Goal: Find specific page/section: Find specific page/section

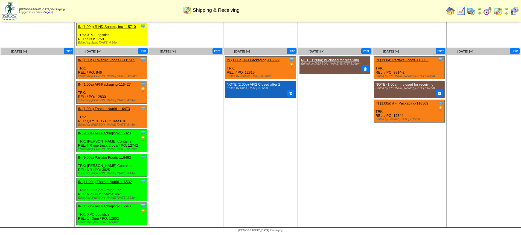
scroll to position [366, 0]
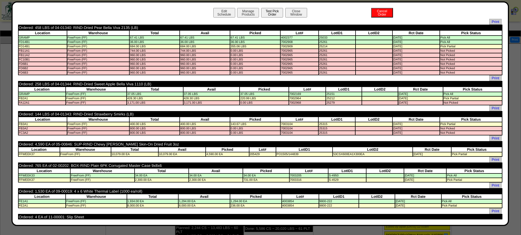
scroll to position [273, 0]
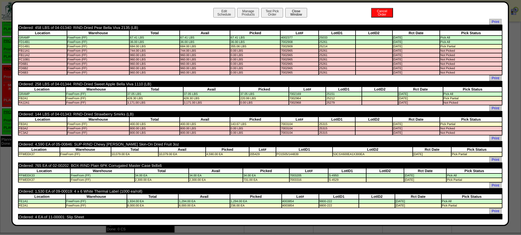
click at [291, 14] on button "Close Window" at bounding box center [296, 13] width 22 height 10
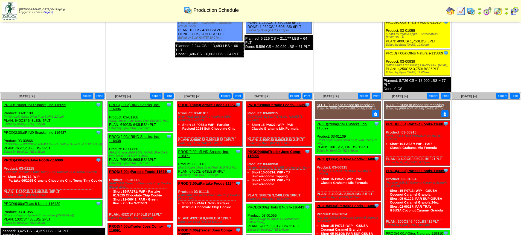
scroll to position [191, 0]
